Goal: Task Accomplishment & Management: Complete application form

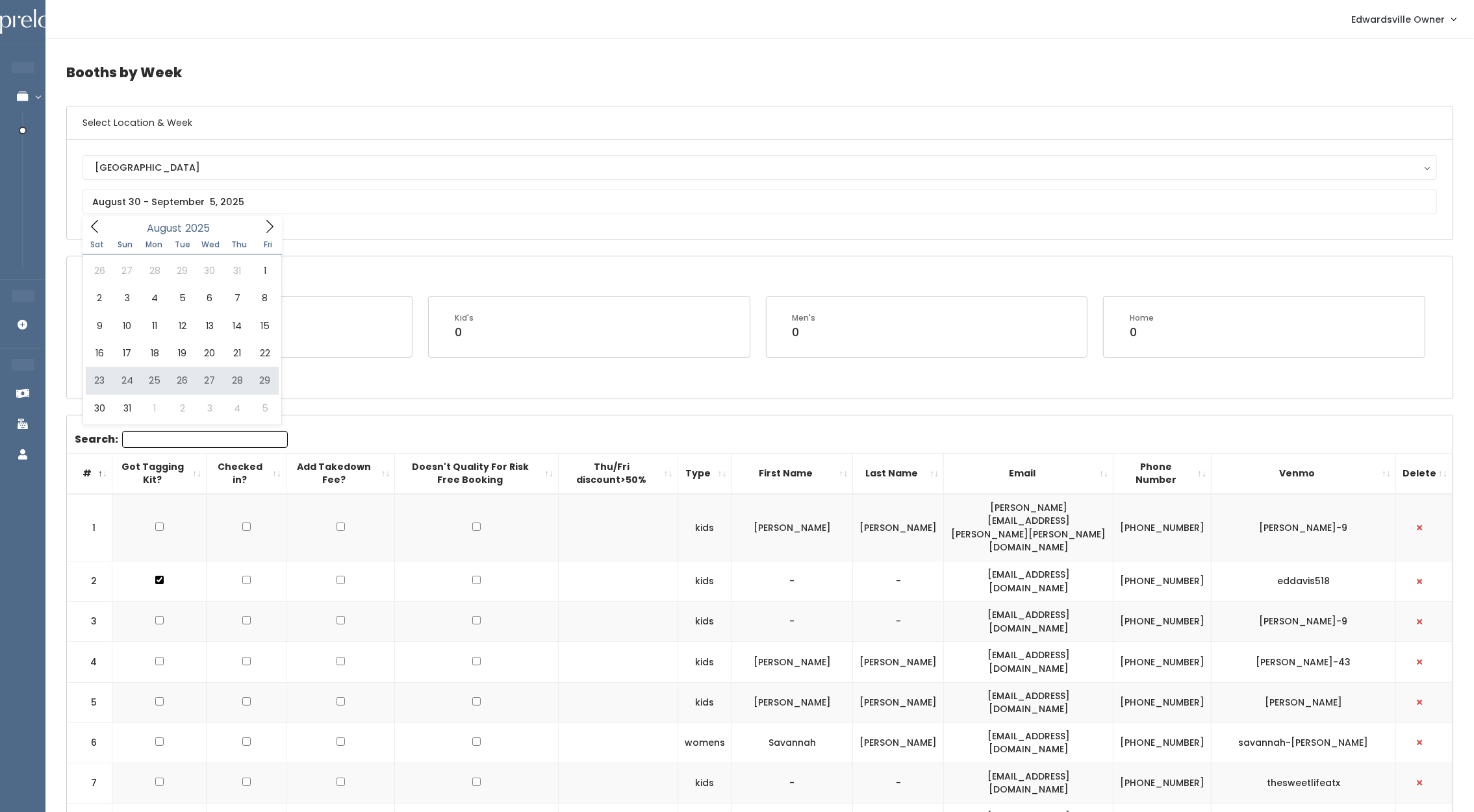
type input "August 23 to August 29"
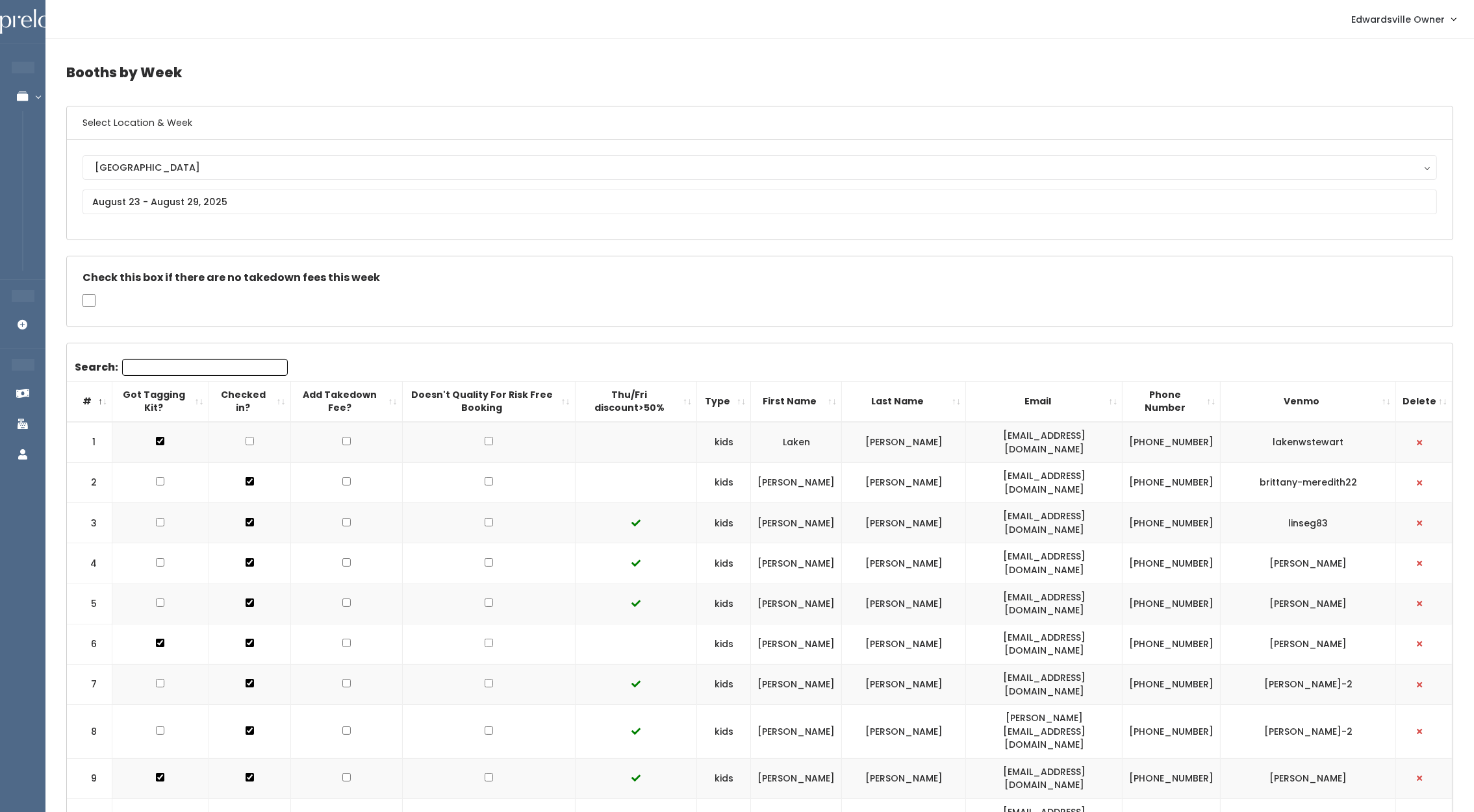
click at [464, 183] on div "[GEOGRAPHIC_DATA] [GEOGRAPHIC_DATA]" at bounding box center [760, 189] width 1355 height 69
click at [466, 210] on input "text" at bounding box center [760, 202] width 1355 height 24
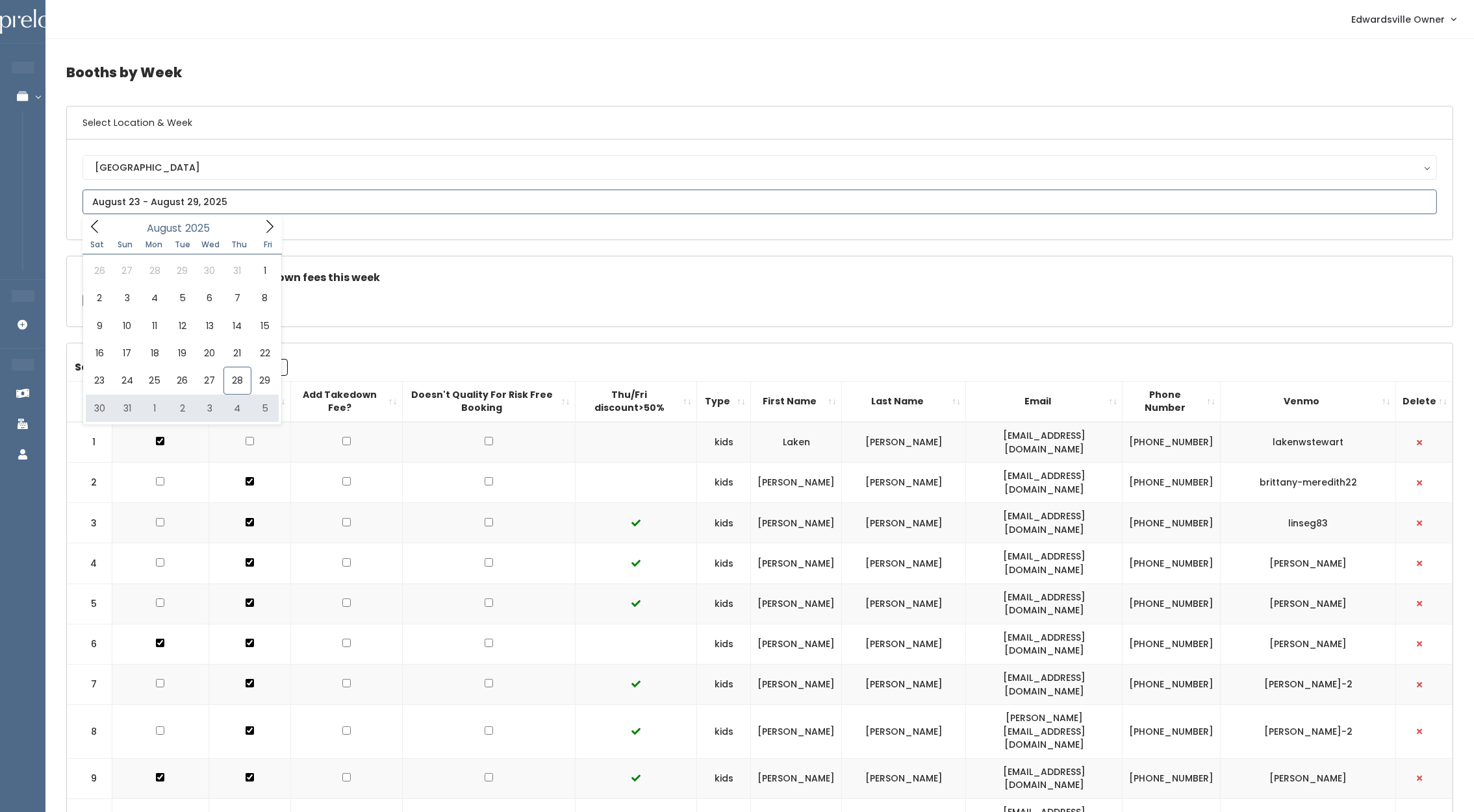
type input "August 30 to September 5"
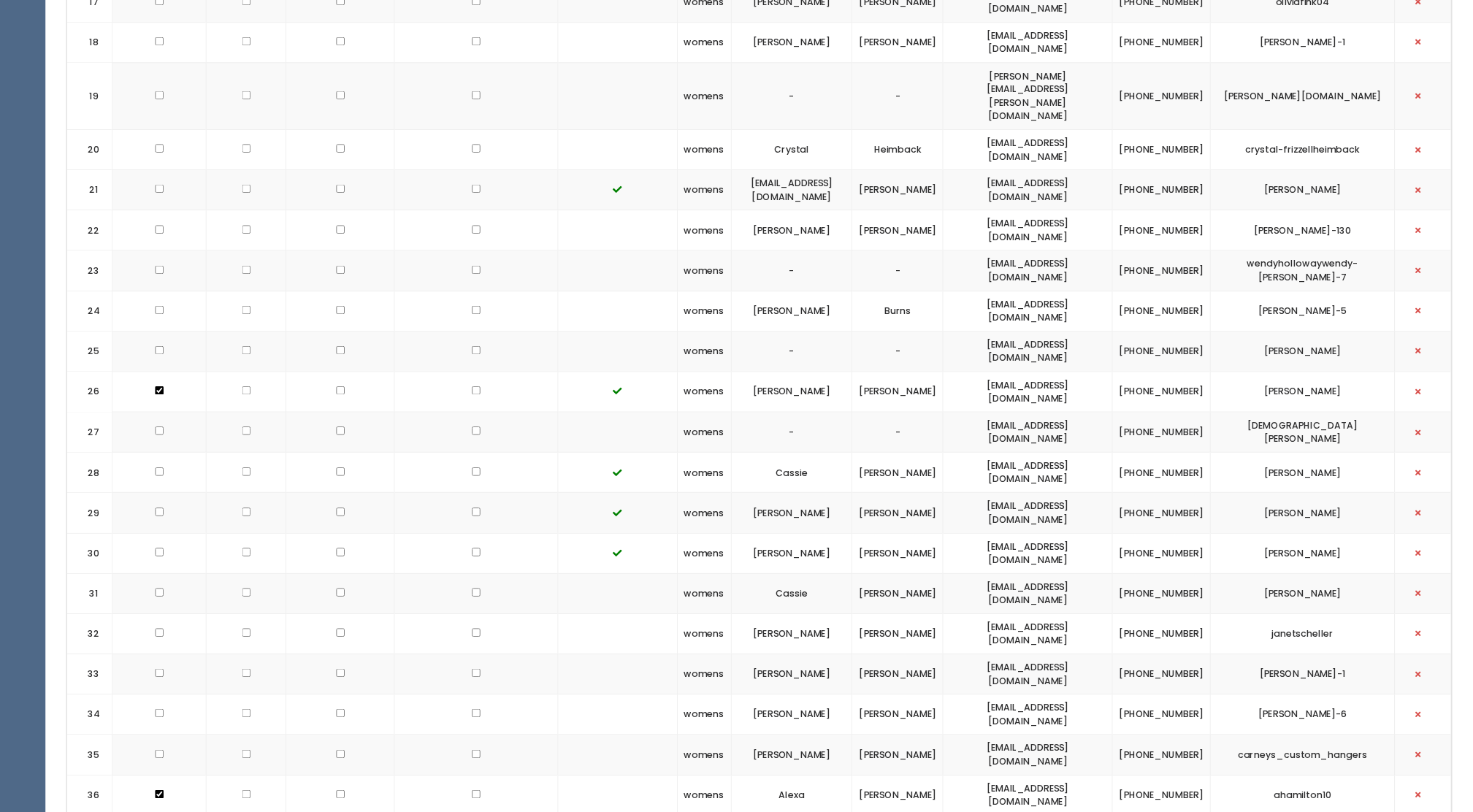
scroll to position [1333, 0]
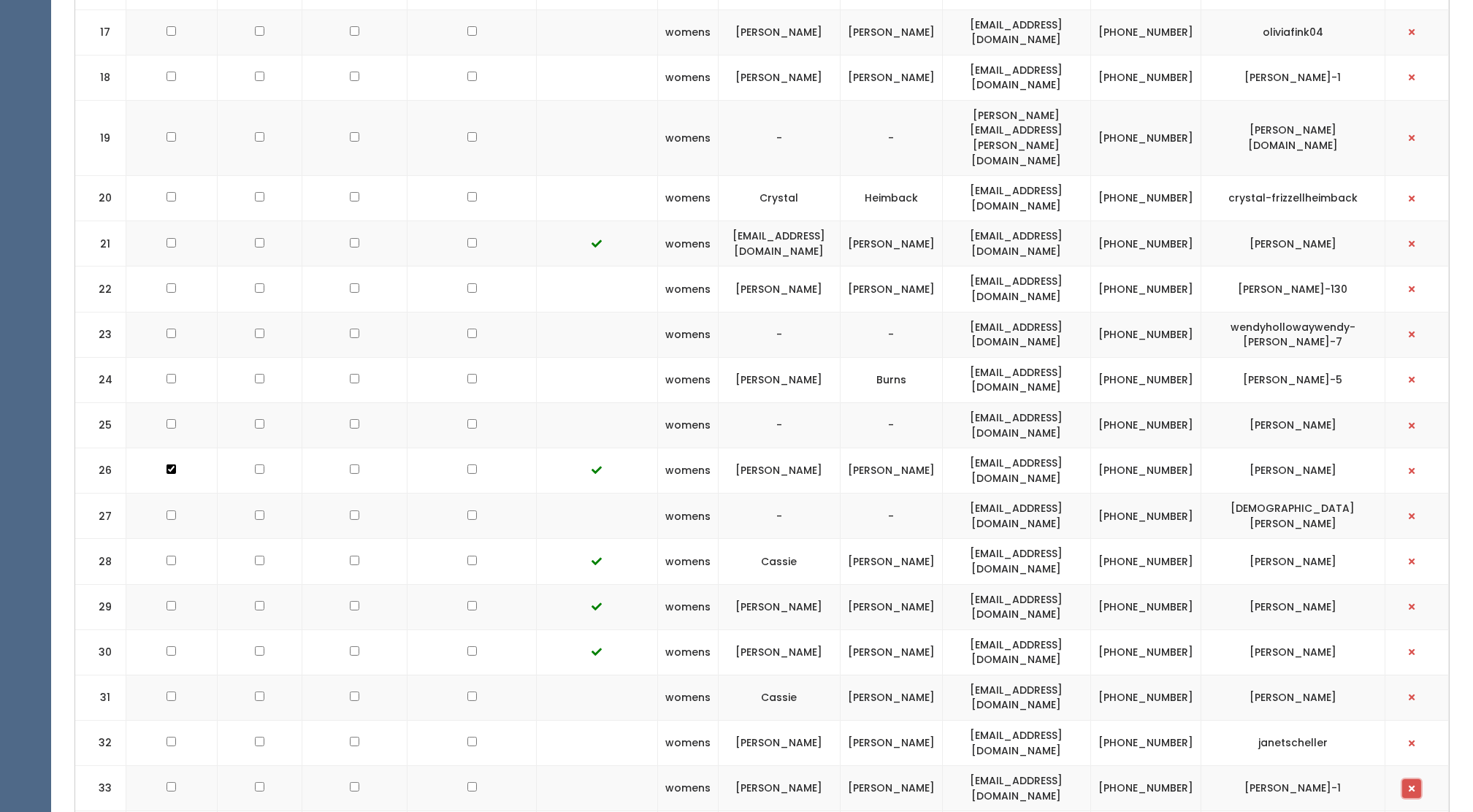
click at [1408, 779] on button "button" at bounding box center [1411, 788] width 19 height 19
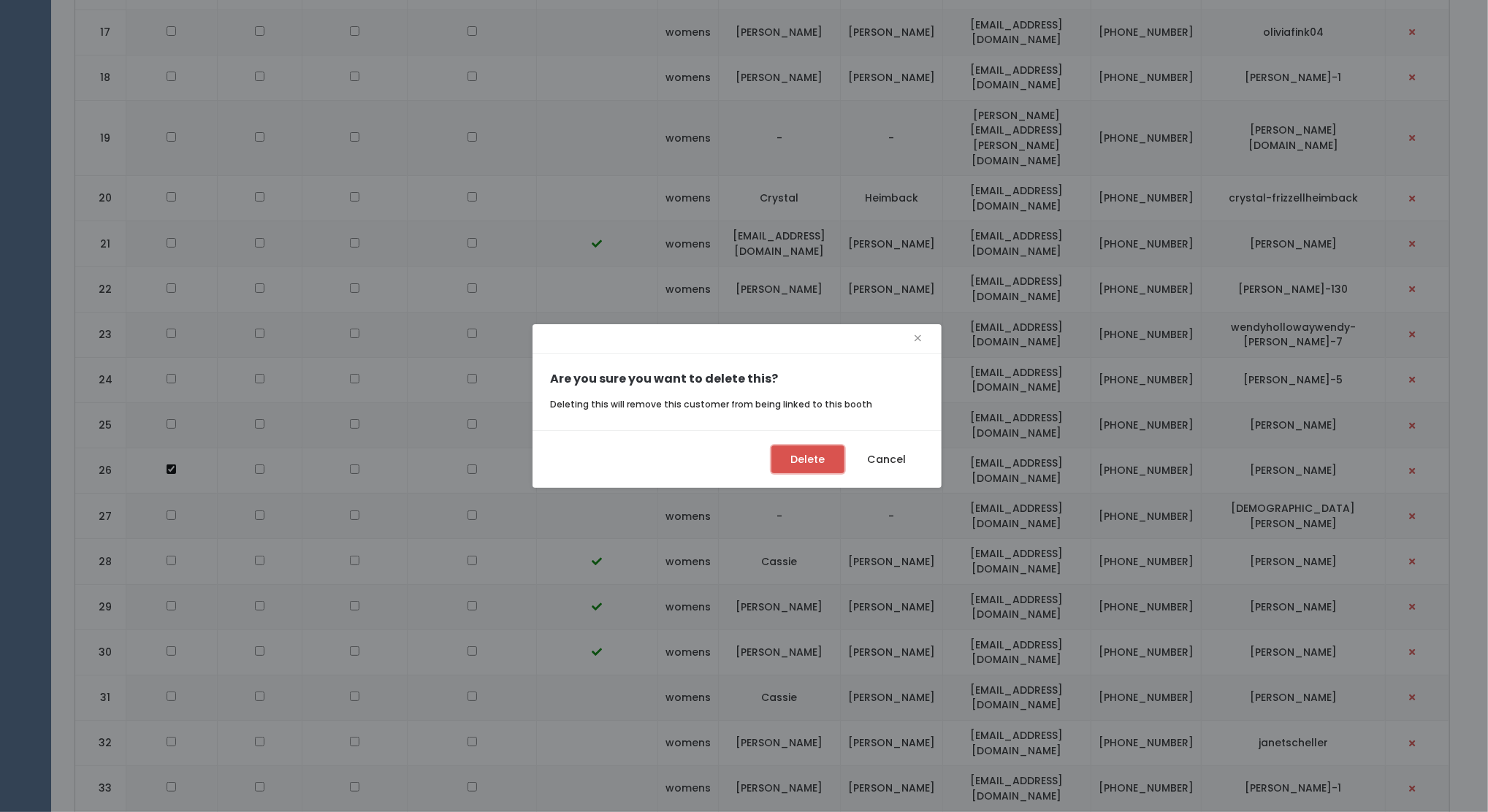
click at [803, 463] on button "Delete" at bounding box center [808, 459] width 73 height 27
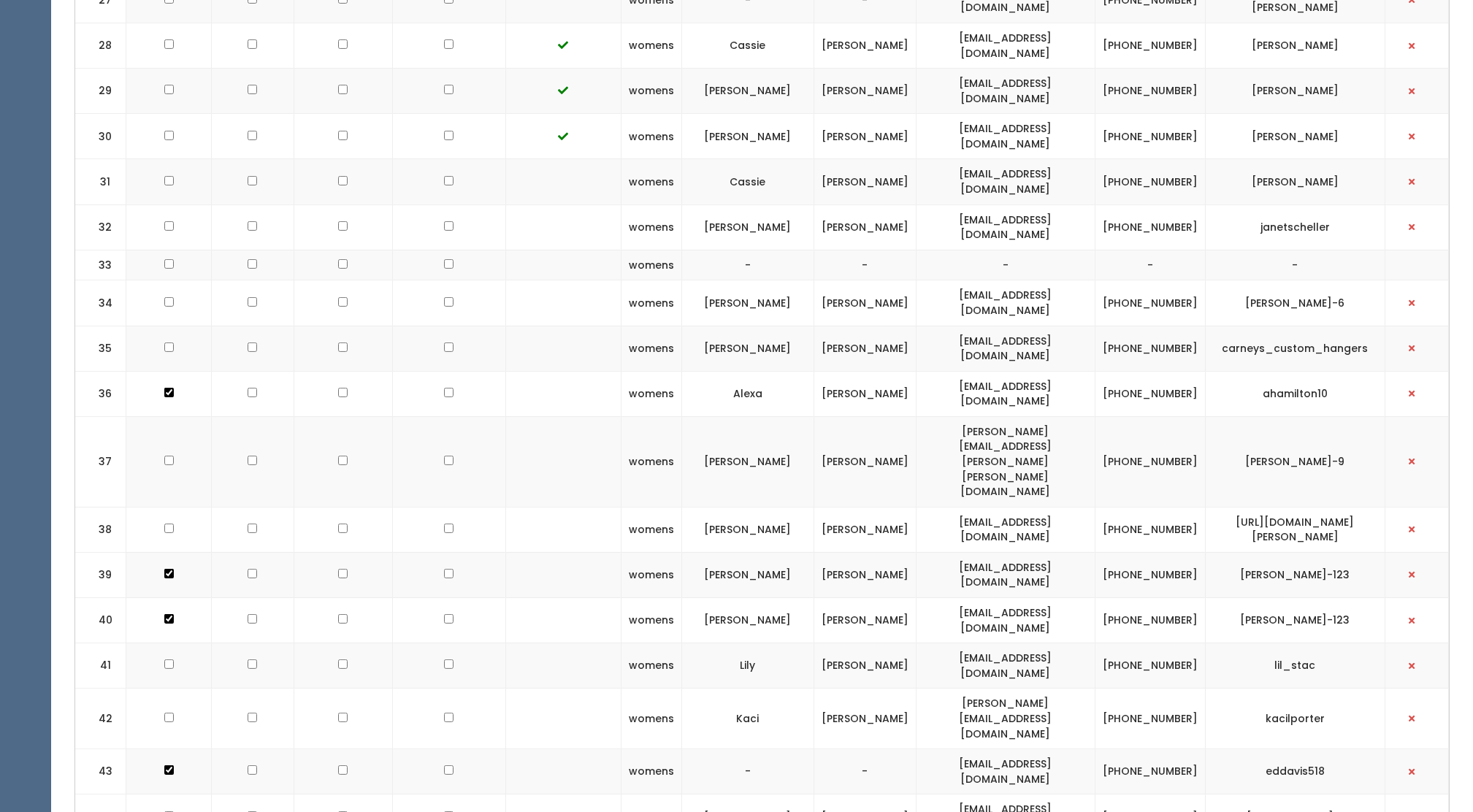
scroll to position [1870, 0]
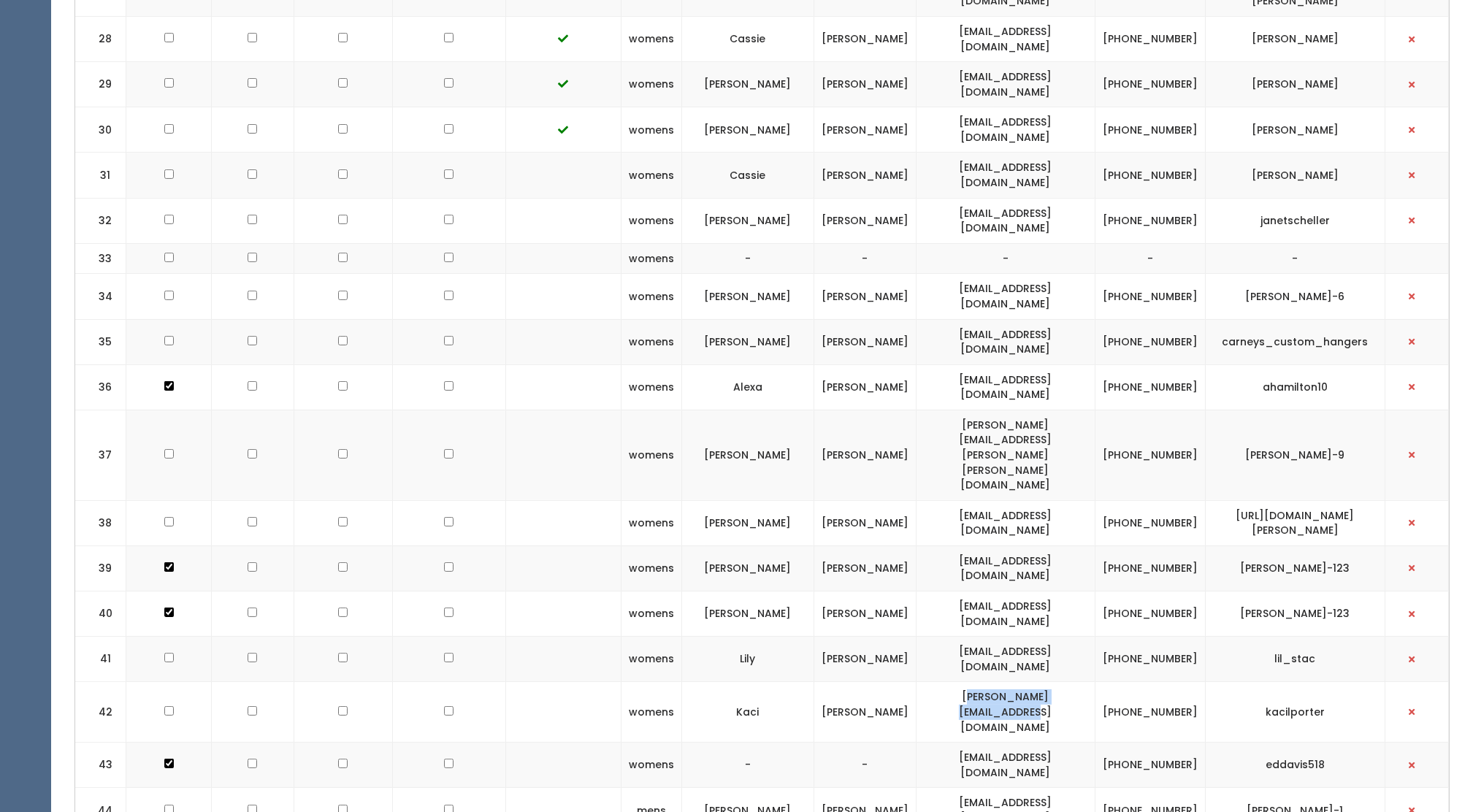
drag, startPoint x: 941, startPoint y: 575, endPoint x: 1106, endPoint y: 562, distance: 165.5
click at [1095, 682] on td "[PERSON_NAME][EMAIL_ADDRESS][DOMAIN_NAME]" at bounding box center [1005, 712] width 179 height 61
click at [940, 682] on td "[PERSON_NAME][EMAIL_ADDRESS][DOMAIN_NAME]" at bounding box center [1005, 712] width 179 height 61
drag, startPoint x: 936, startPoint y: 570, endPoint x: 1105, endPoint y: 574, distance: 169.0
click at [1095, 682] on td "debbie_pohlman@hotmail.com" at bounding box center [1005, 712] width 179 height 61
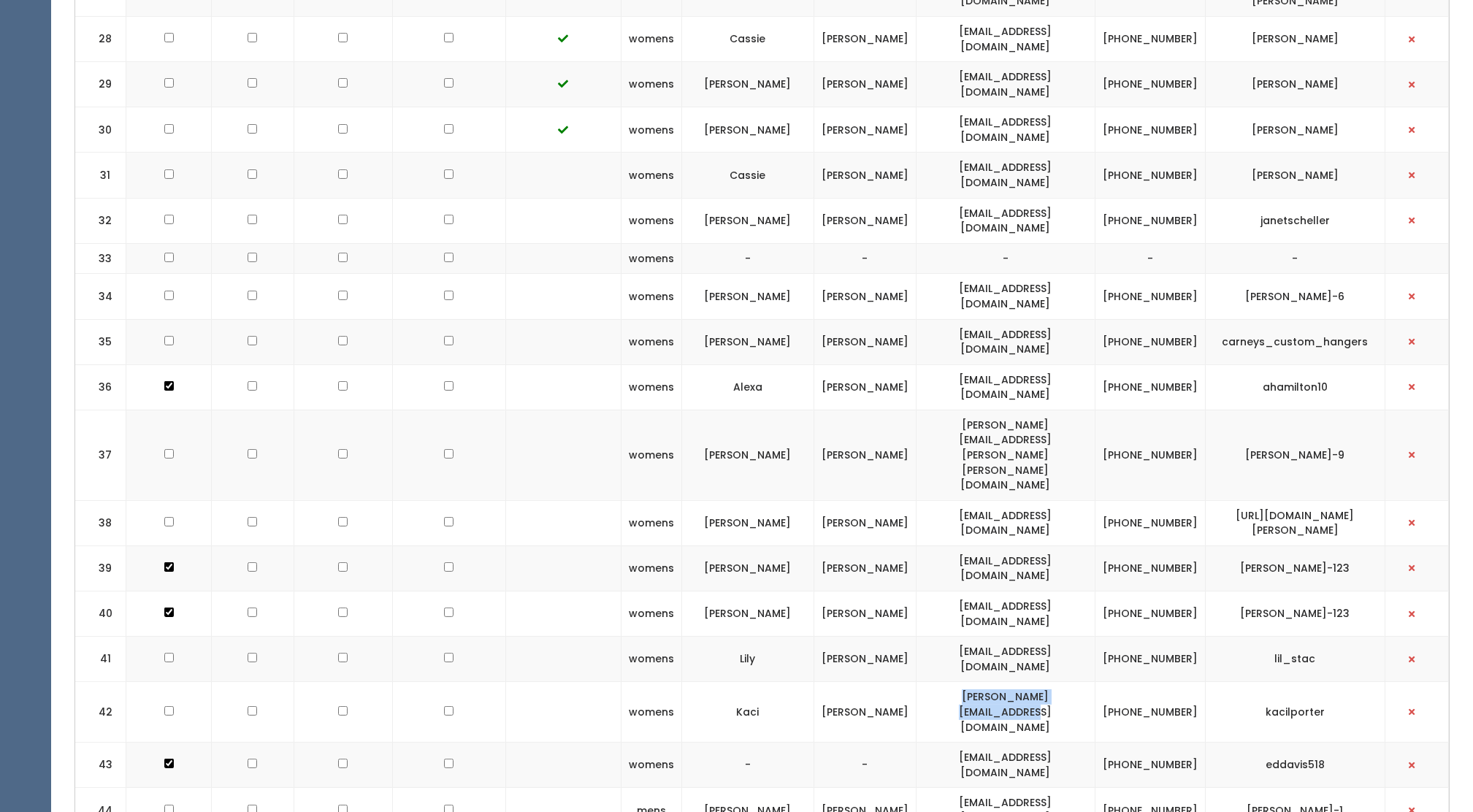
drag, startPoint x: 1105, startPoint y: 574, endPoint x: 1095, endPoint y: 568, distance: 11.7
copy td "debbie_pohlman@hotmail.com"
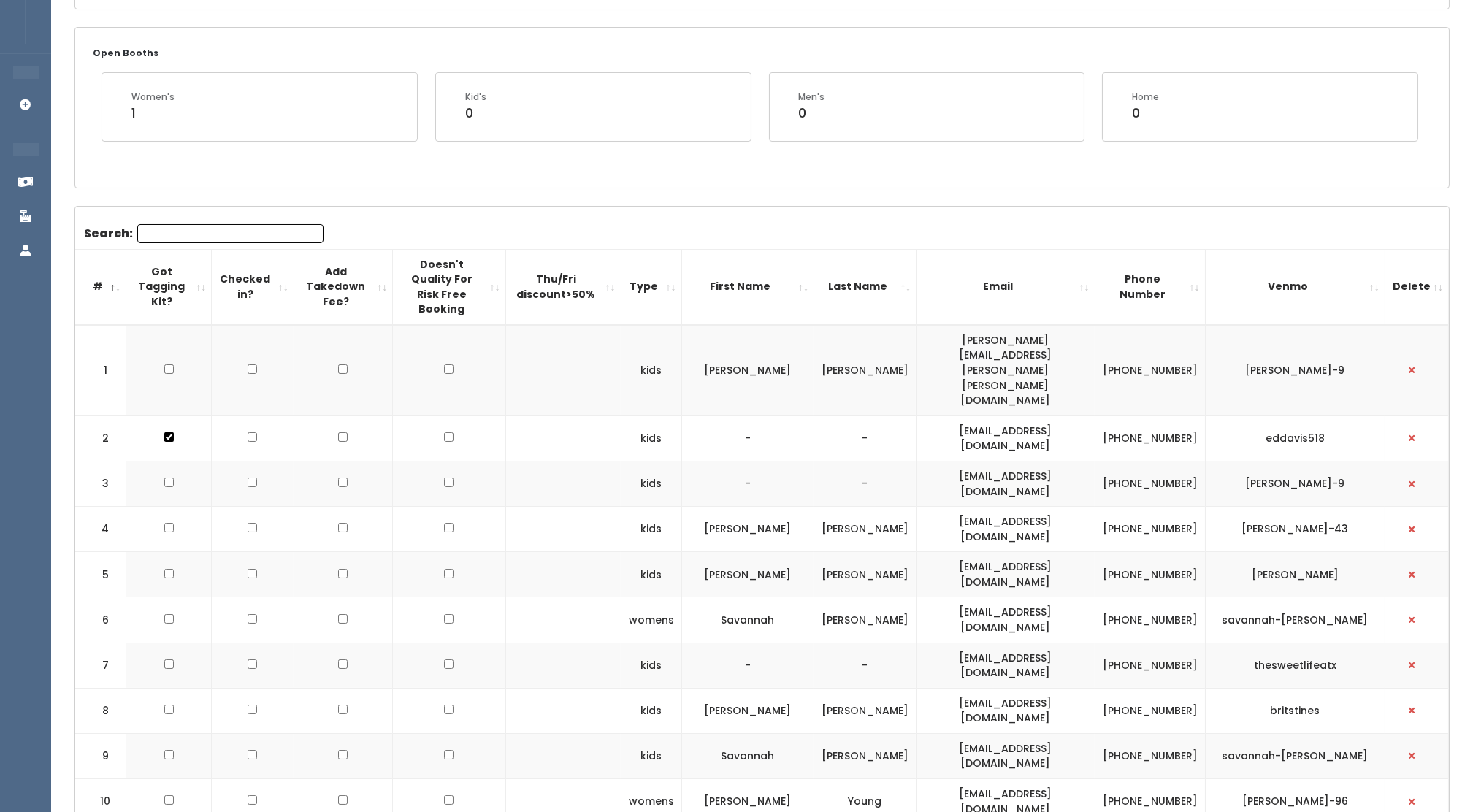
scroll to position [0, 0]
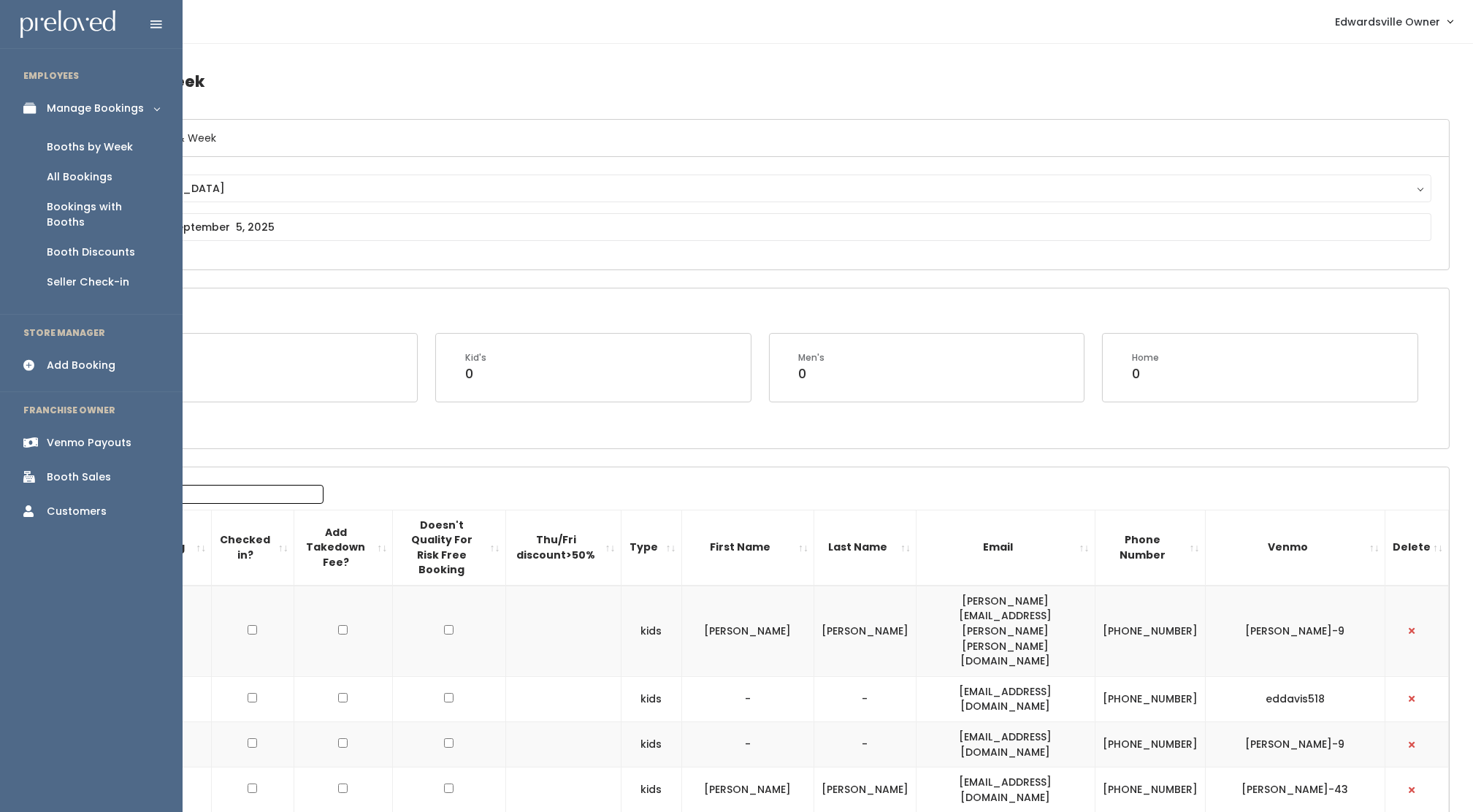
click at [102, 358] on div "Add Booking" at bounding box center [81, 365] width 69 height 15
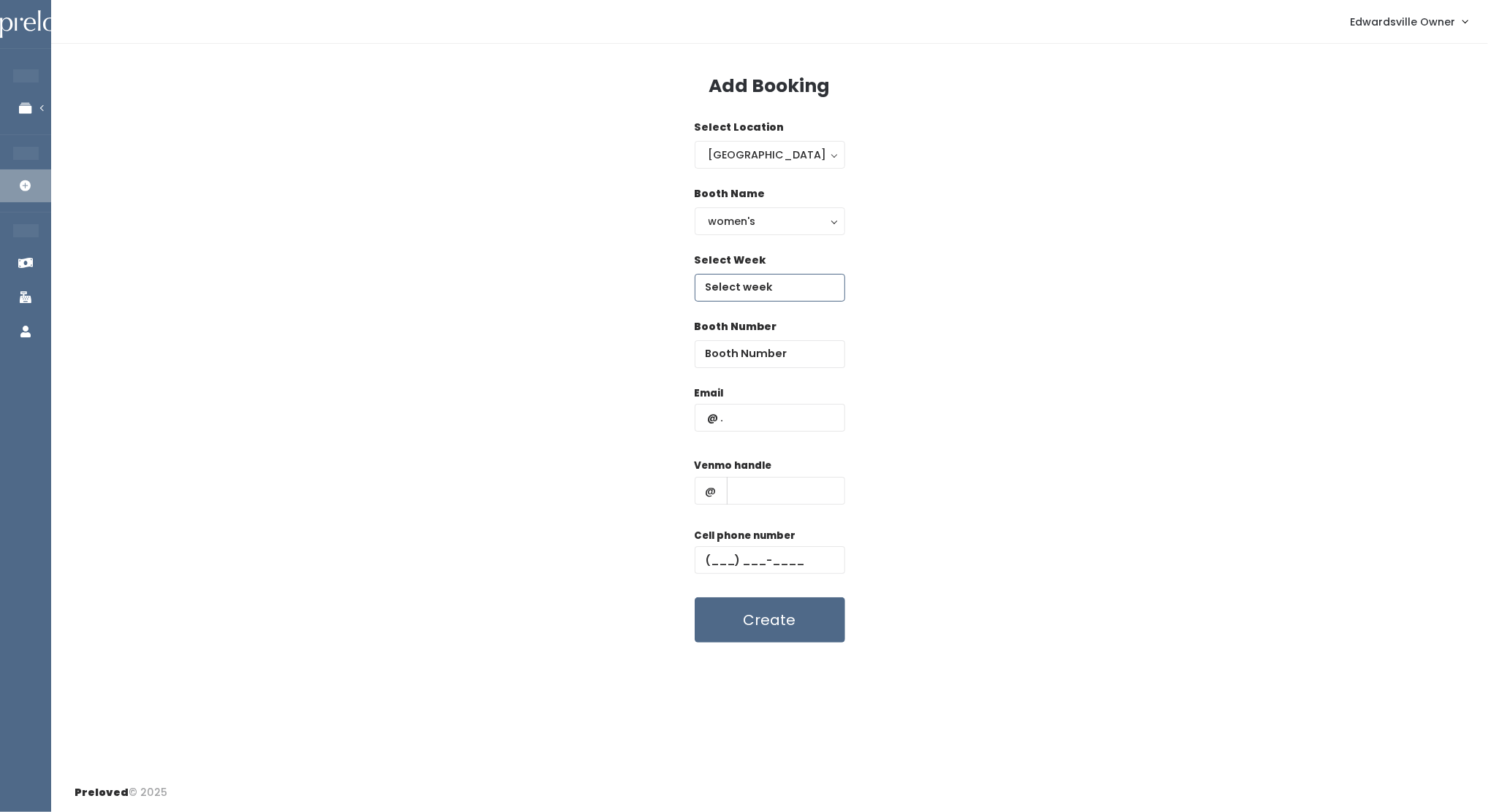
click at [789, 280] on input "text" at bounding box center [769, 288] width 151 height 27
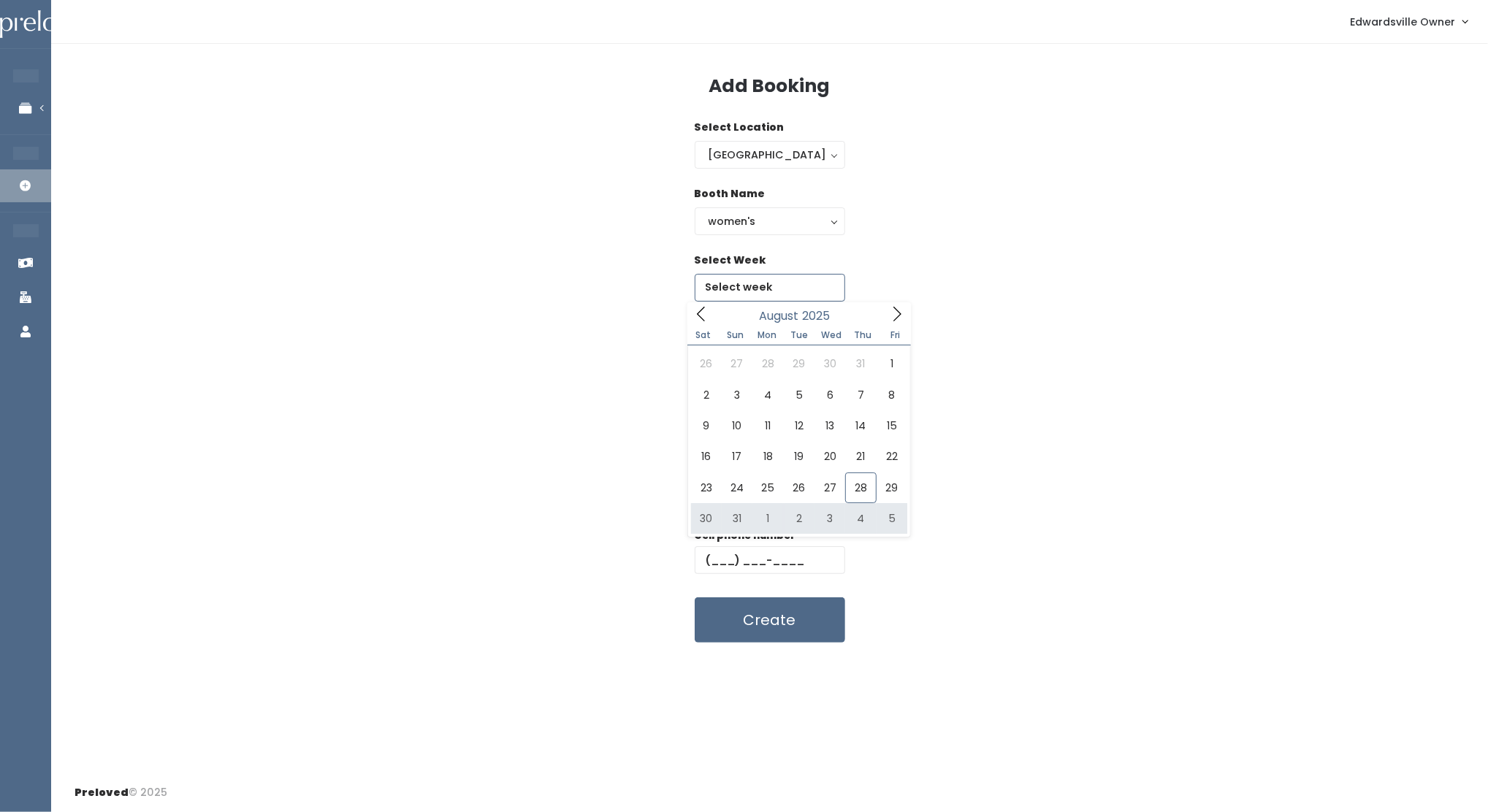
type input "August 30 to September 5"
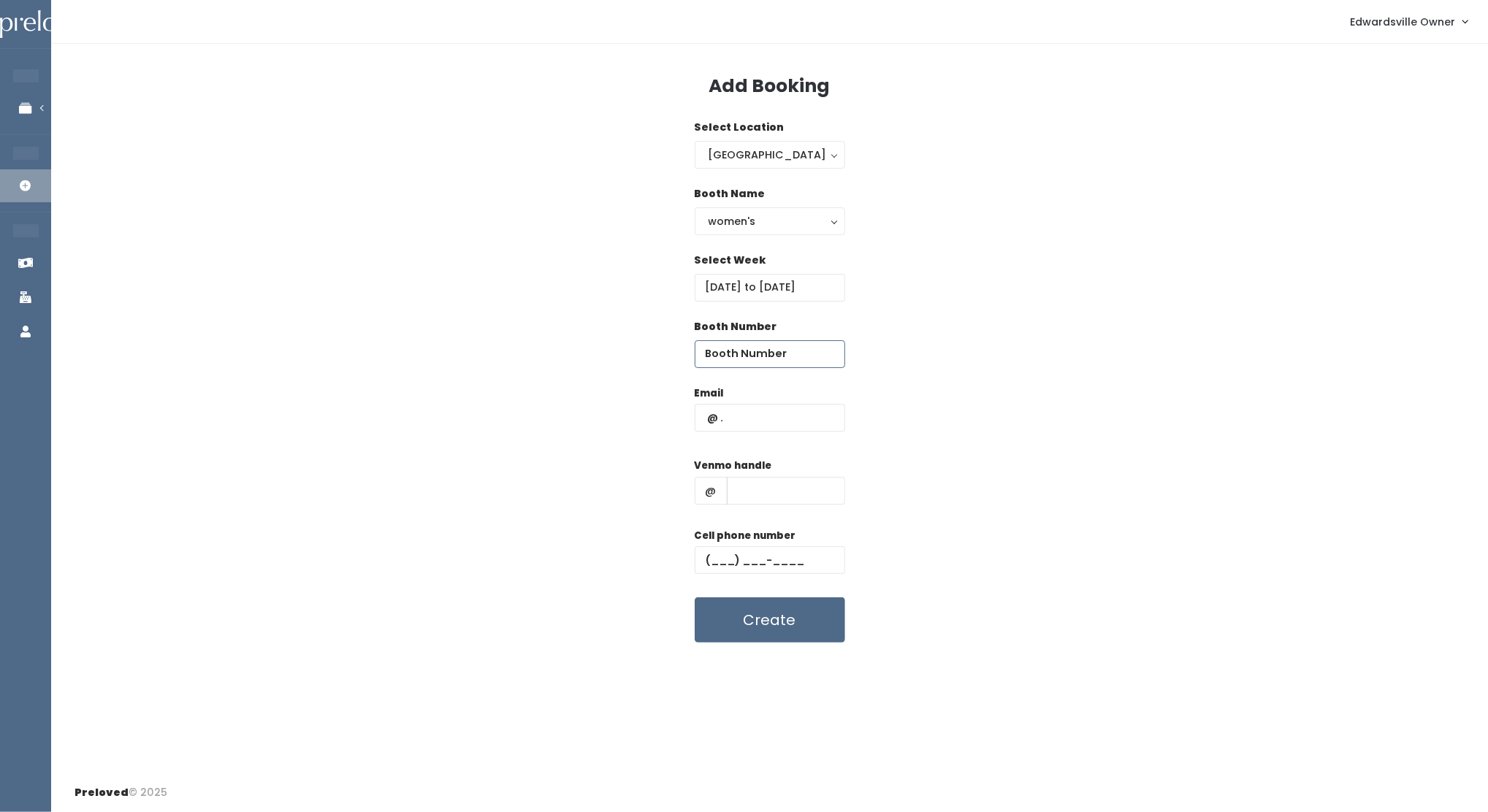
click at [757, 353] on input "number" at bounding box center [769, 354] width 151 height 27
type input "33"
click at [758, 411] on input "text" at bounding box center [769, 418] width 151 height 27
paste input "debbie_pohlman@hotmail.com"
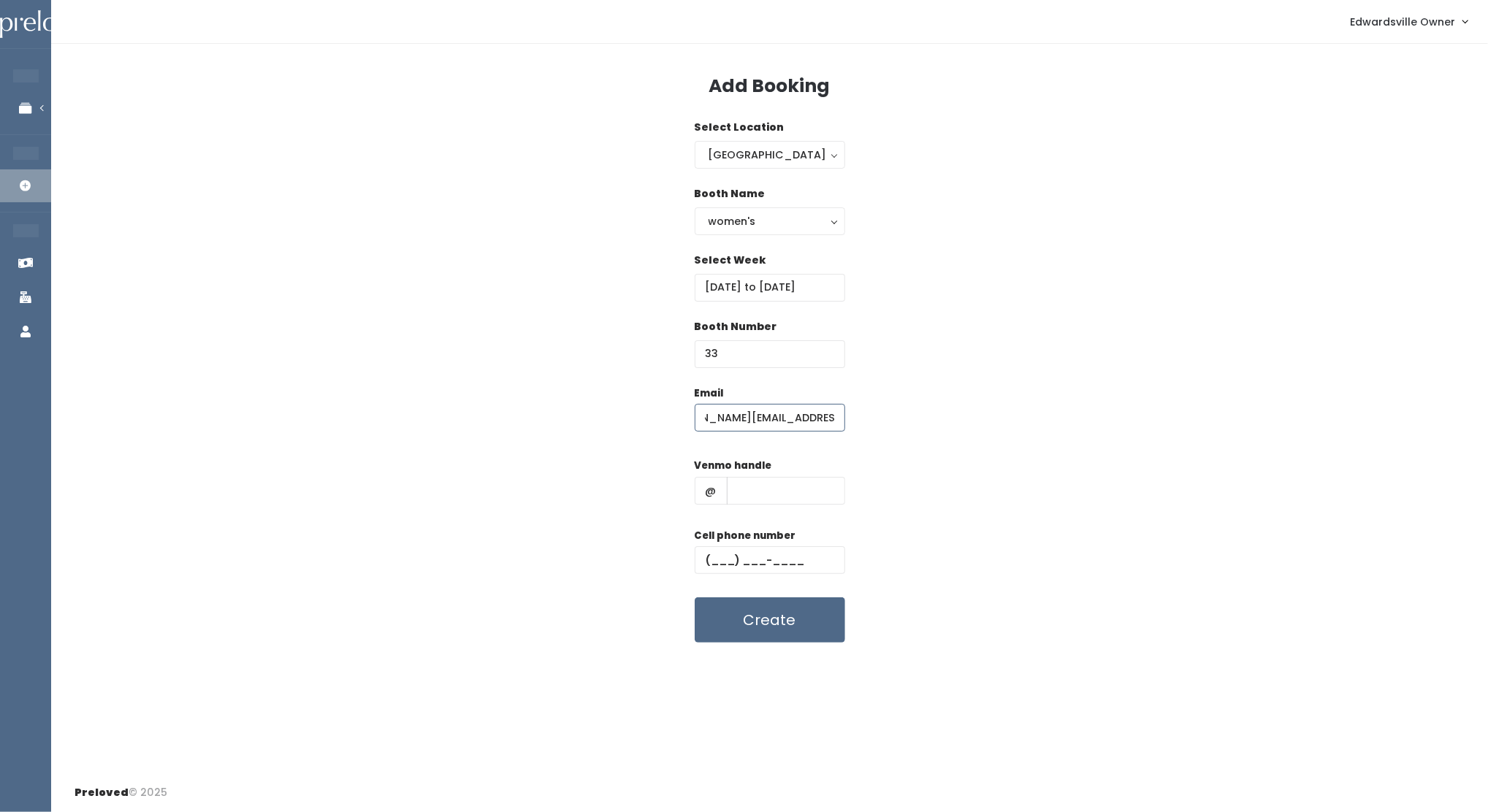
type input "debbie_pohlman@hotmail.com"
click at [768, 495] on input "text" at bounding box center [785, 491] width 118 height 27
paste input "kacilporter"
type input "kacilporter"
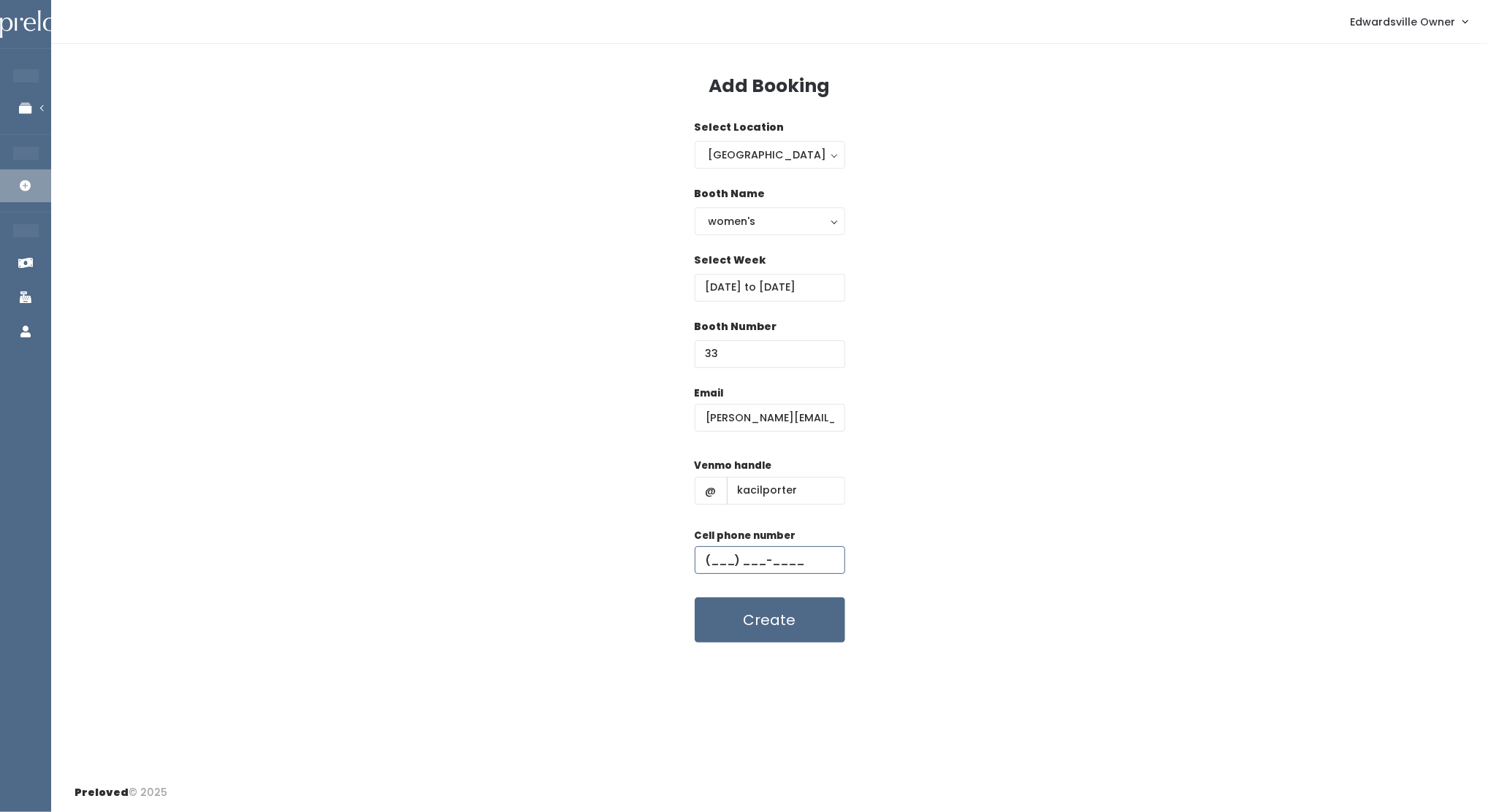
click at [712, 552] on input "text" at bounding box center [769, 560] width 151 height 27
click at [718, 565] on input "text" at bounding box center [769, 560] width 151 height 27
paste input "(618) 558-0053"
type input "(618) 558-0053"
click at [771, 623] on button "Create" at bounding box center [769, 619] width 151 height 45
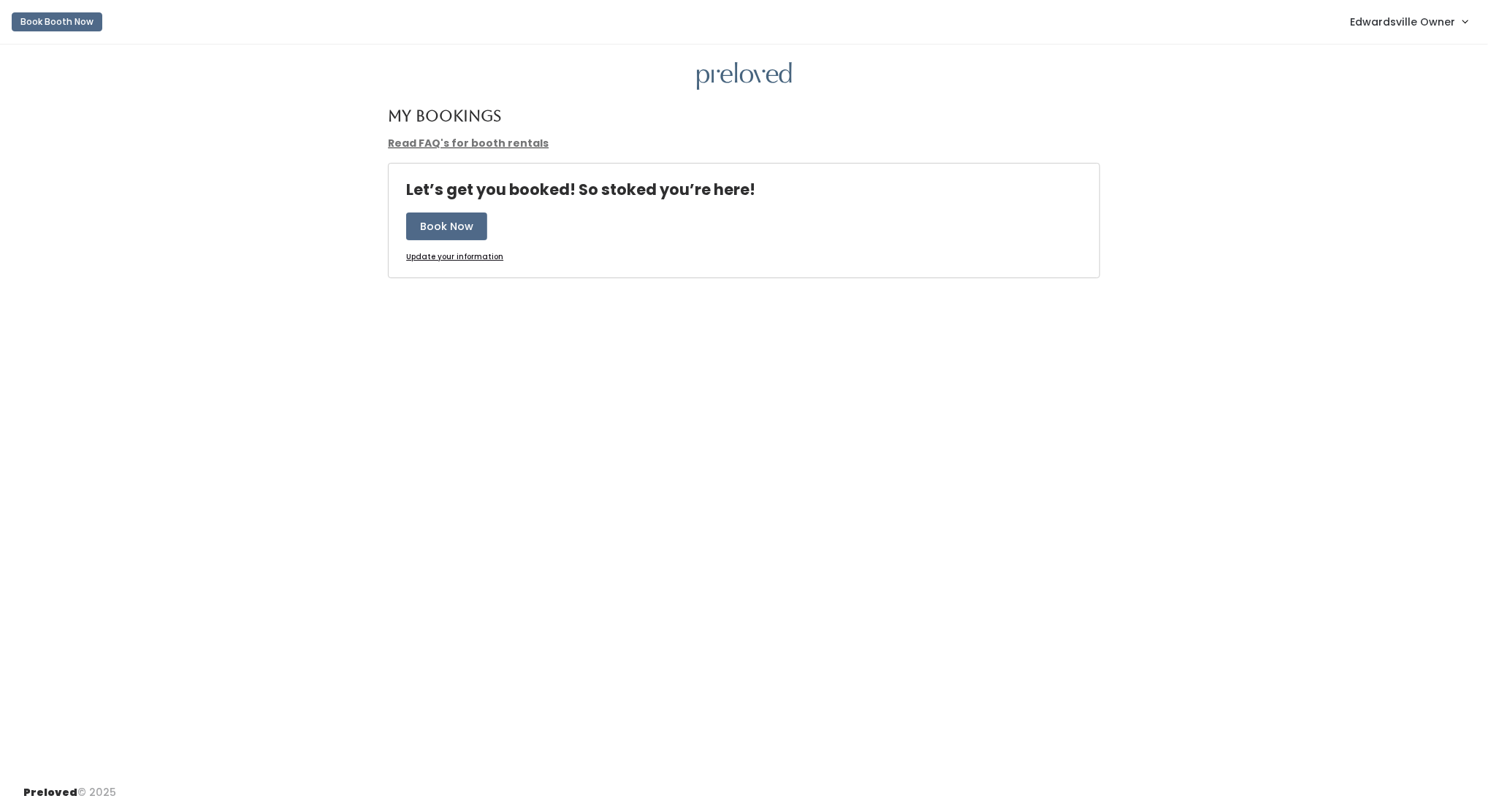
click at [1404, 32] on link "Edwardsville Owner" at bounding box center [1408, 21] width 147 height 31
click at [1383, 56] on link "Admin Home" at bounding box center [1416, 58] width 131 height 27
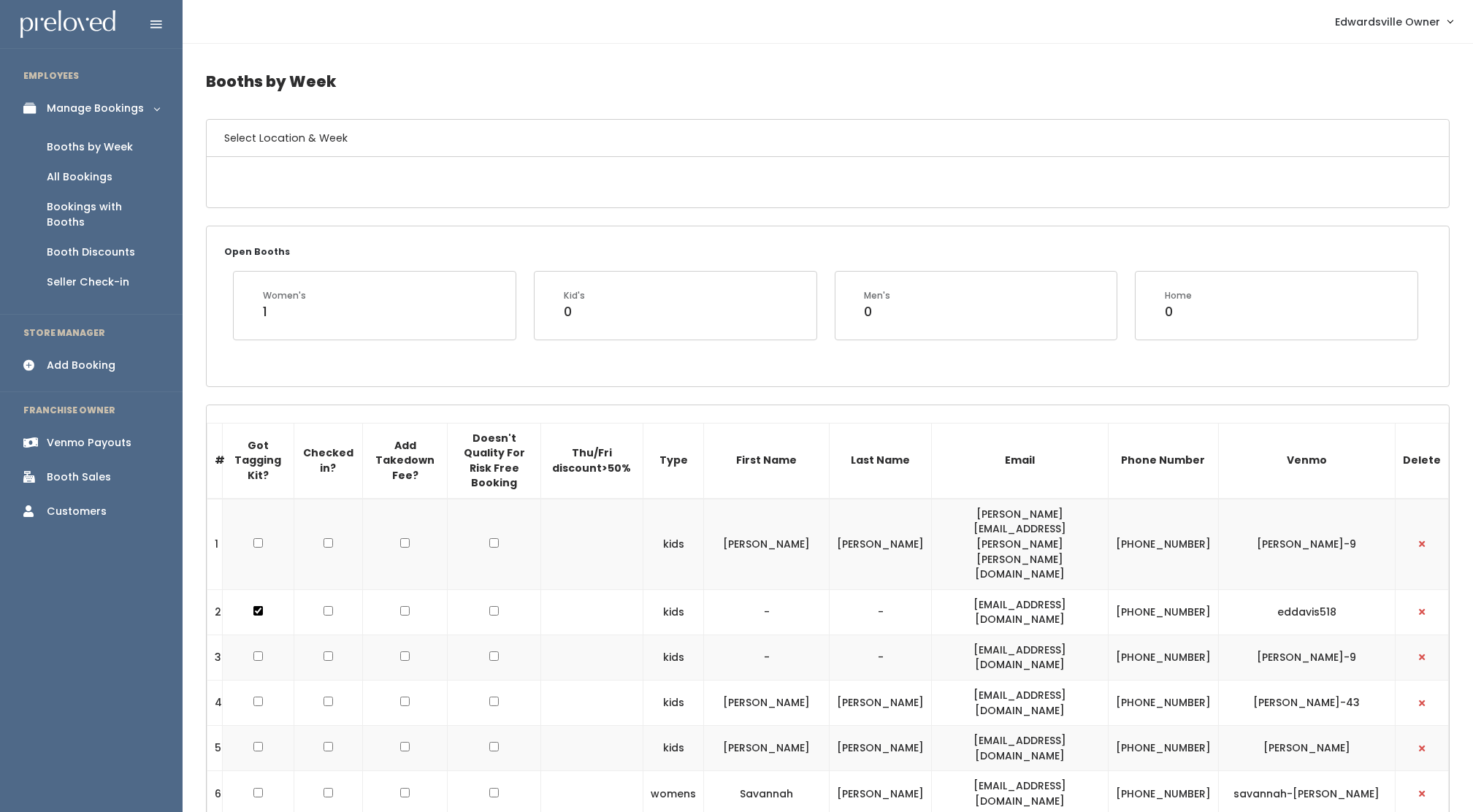
click at [207, 140] on h6 "Select Location & Week" at bounding box center [828, 138] width 1242 height 37
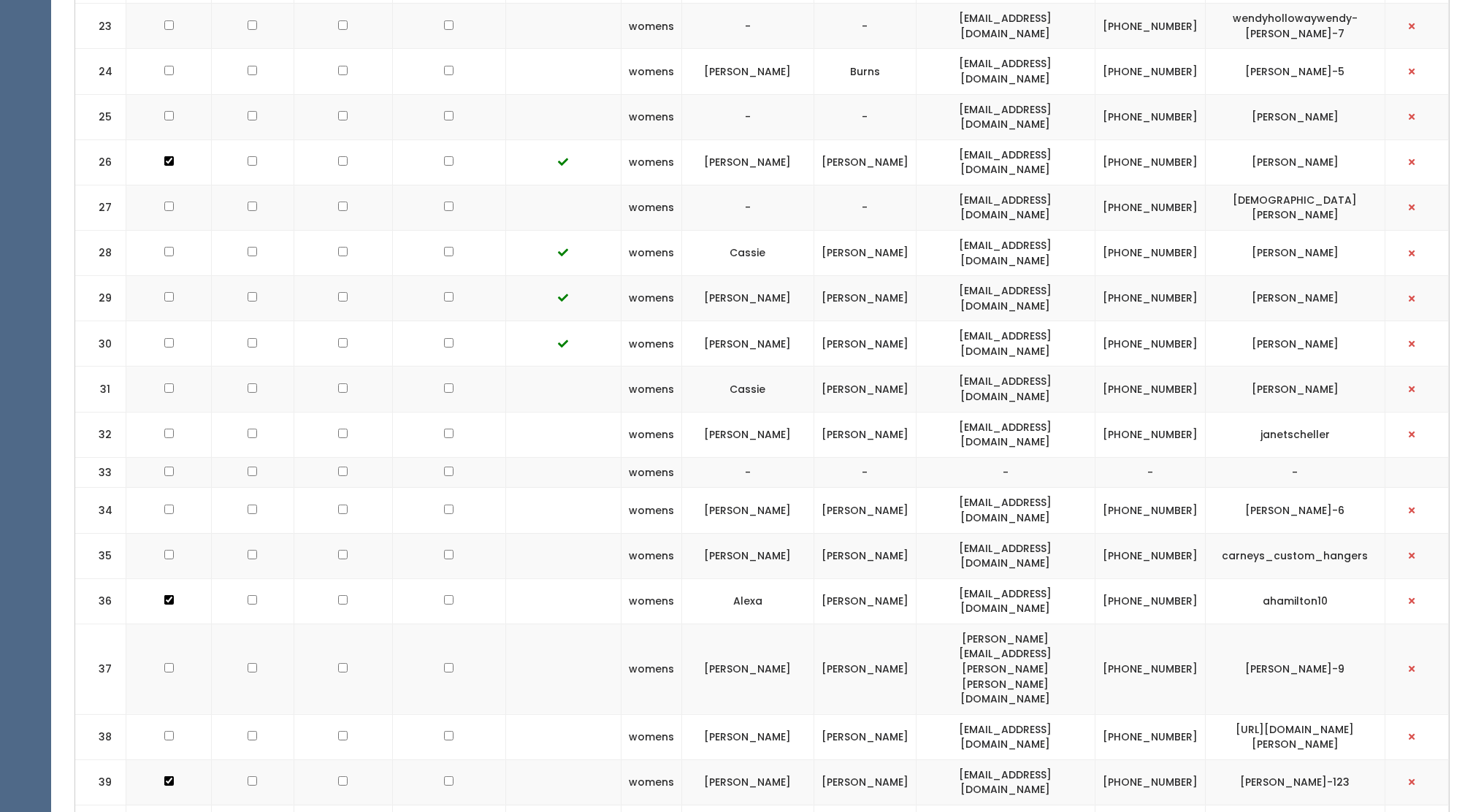
scroll to position [1956, 0]
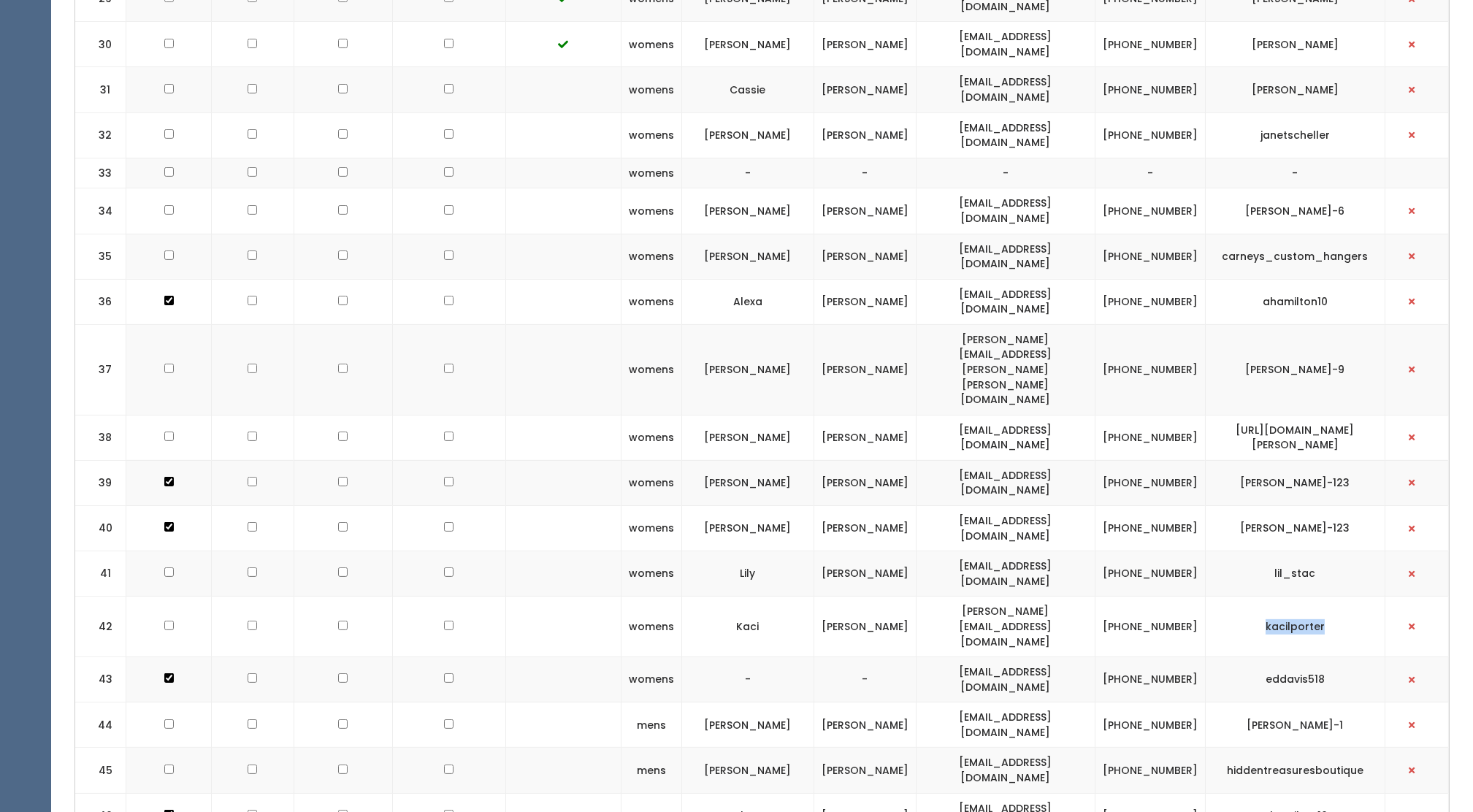
drag, startPoint x: 1269, startPoint y: 485, endPoint x: 1326, endPoint y: 482, distance: 57.1
click at [1326, 597] on td "kacilporter" at bounding box center [1295, 627] width 180 height 61
drag, startPoint x: 1326, startPoint y: 482, endPoint x: 1306, endPoint y: 481, distance: 20.0
click at [1306, 597] on td "kacilporter" at bounding box center [1295, 627] width 180 height 61
copy td "kacilporter"
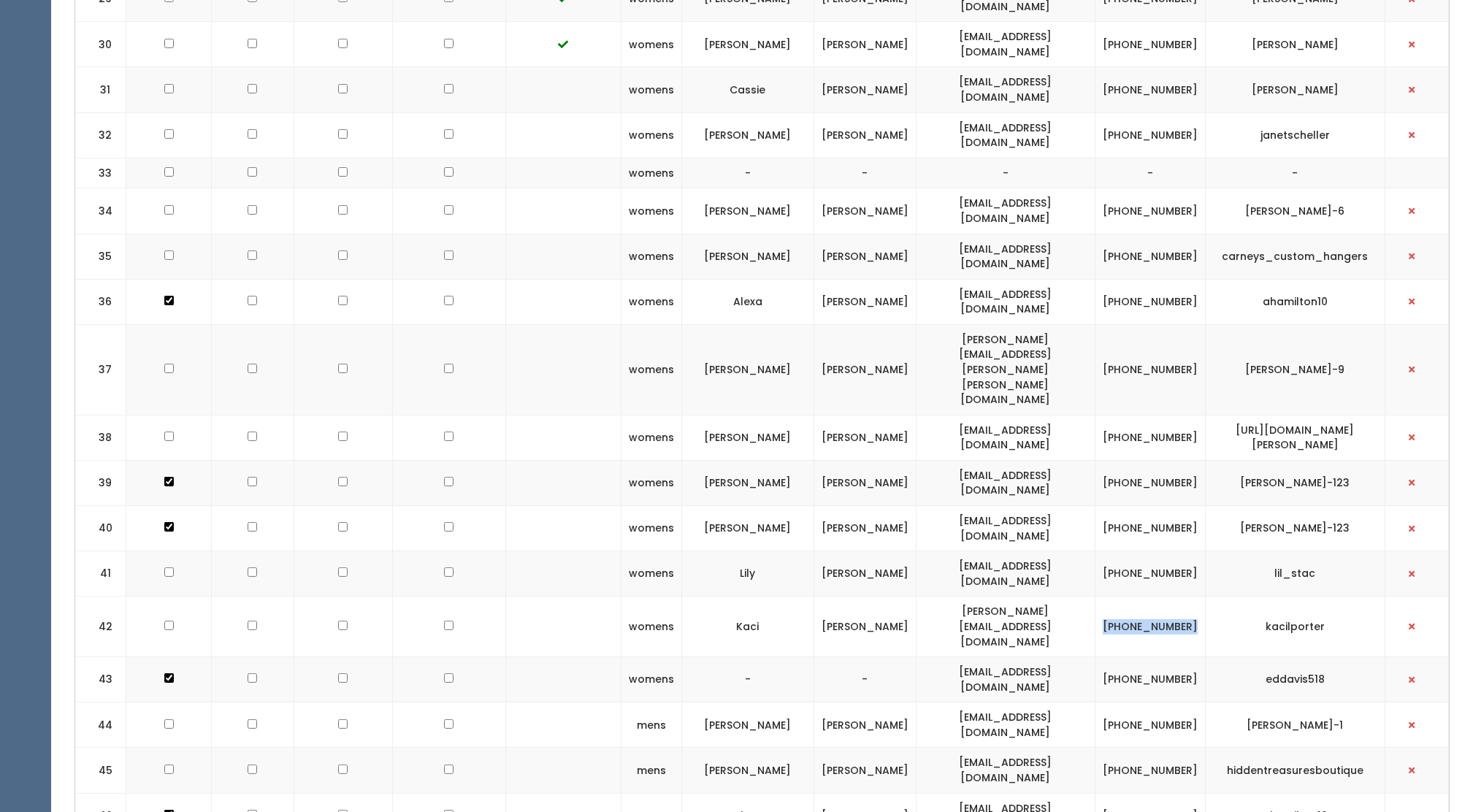
drag, startPoint x: 1130, startPoint y: 475, endPoint x: 1179, endPoint y: 489, distance: 51.0
click at [1179, 597] on td "(618) 558-0053" at bounding box center [1149, 627] width 110 height 61
drag, startPoint x: 1179, startPoint y: 489, endPoint x: 1162, endPoint y: 478, distance: 20.2
copy td "(618) 558-0053"
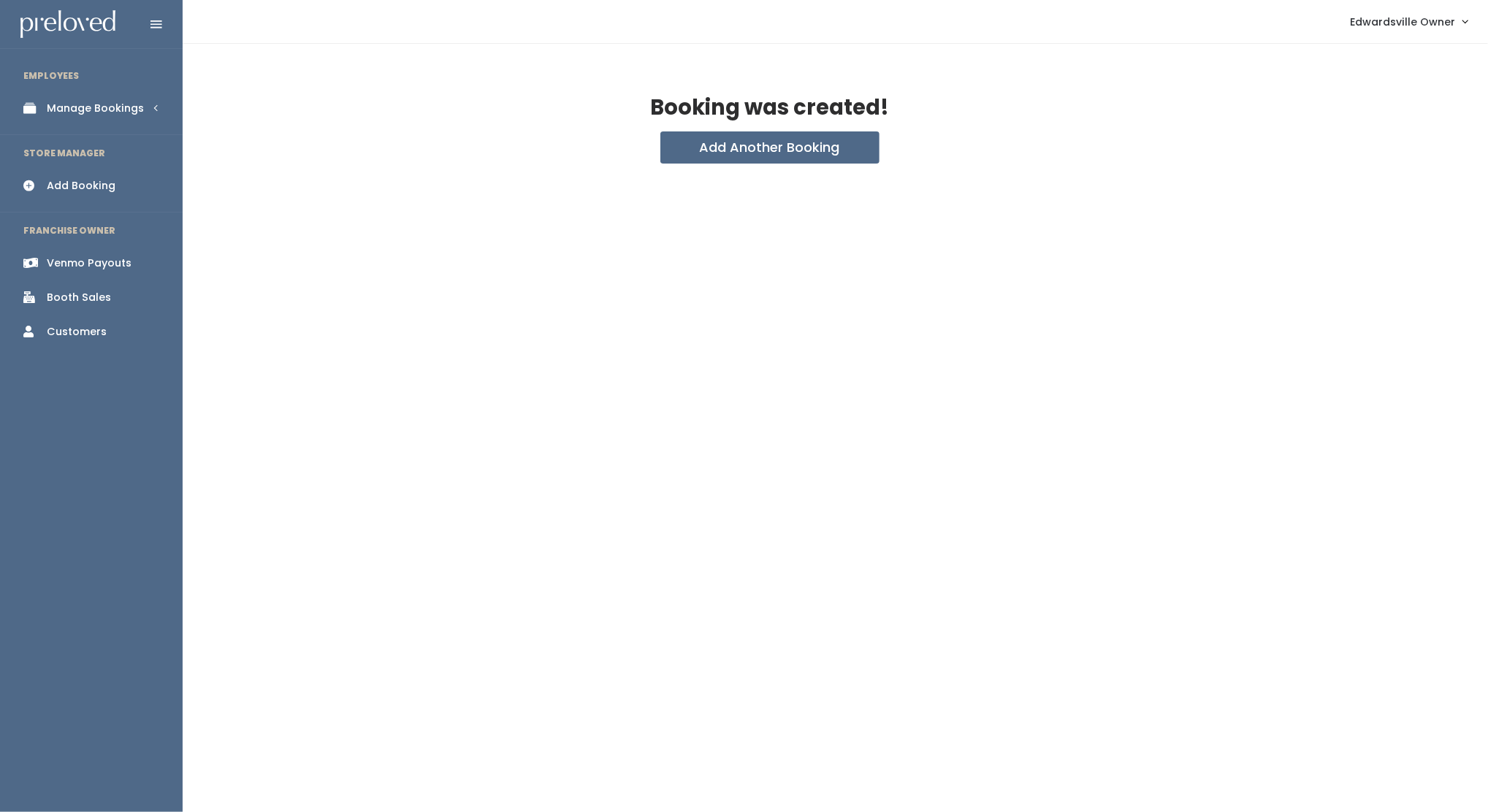
click at [39, 29] on img at bounding box center [68, 24] width 95 height 28
